Goal: Task Accomplishment & Management: Manage account settings

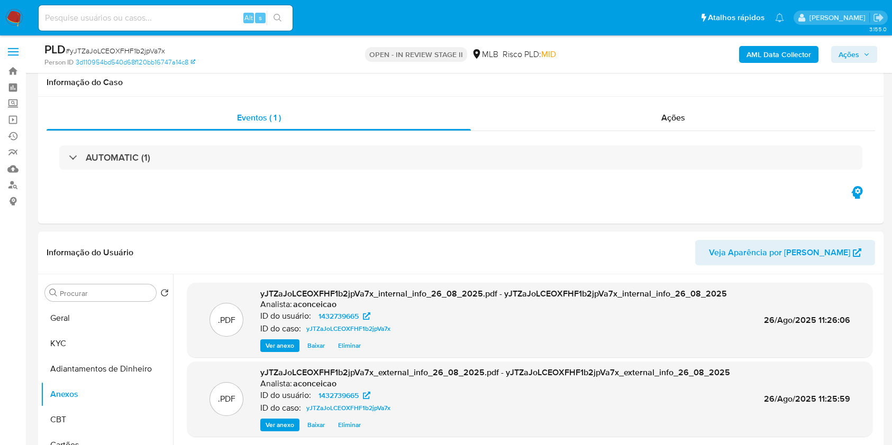
select select "10"
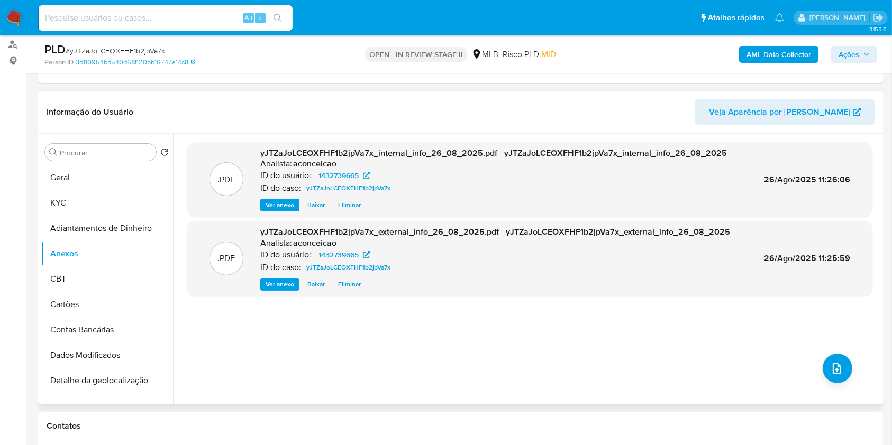
click at [558, 332] on div ".PDF yJTZaJoLCEOXFHF1b2jpVa7x_internal_info_26_08_2025.pdf - yJTZaJoLCEOXFHF1b2…" at bounding box center [529, 269] width 685 height 254
click at [348, 276] on div "yJTZaJoLCEOXFHF1b2jpVa7x_external_info_26_08_2025.pdf - yJTZaJoLCEOXFHF1b2jpVa7…" at bounding box center [495, 258] width 470 height 65
click at [348, 277] on div "yJTZaJoLCEOXFHF1b2jpVa7x_external_info_26_08_2025.pdf - yJTZaJoLCEOXFHF1b2jpVa7…" at bounding box center [495, 258] width 470 height 65
click at [351, 286] on span "Eliminar" at bounding box center [349, 284] width 23 height 11
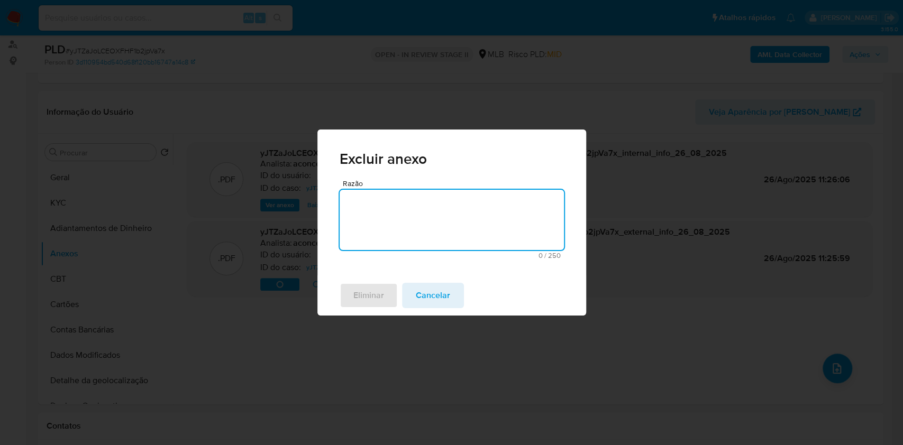
click at [428, 219] on textarea "Razão" at bounding box center [451, 220] width 224 height 60
type textarea "ok"
click at [367, 318] on div "Excluir anexo Razão ok 2 / 250 248 caracteres restantes Eliminar Cancelar" at bounding box center [451, 222] width 903 height 445
click at [368, 300] on span "Eliminar" at bounding box center [368, 295] width 31 height 23
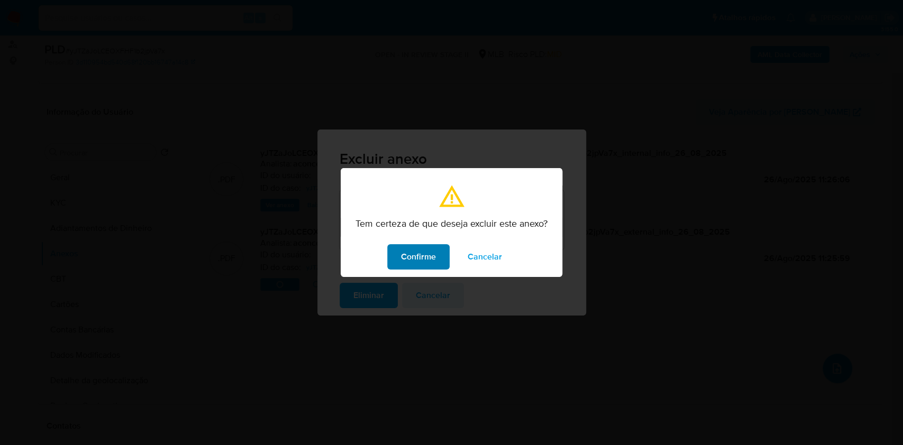
click at [415, 264] on span "Confirme" at bounding box center [418, 256] width 35 height 23
